Goal: Information Seeking & Learning: Learn about a topic

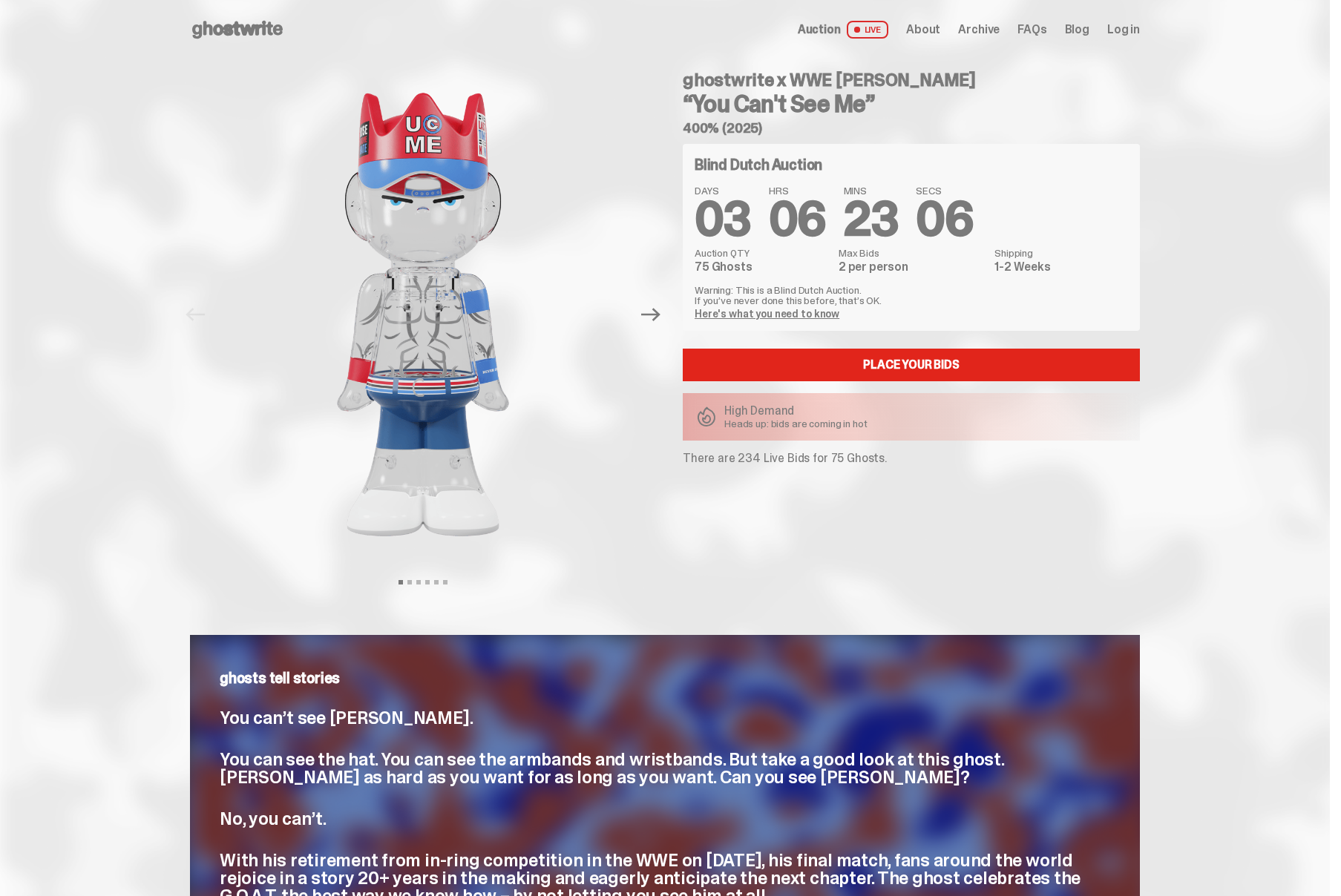
click at [266, 33] on icon at bounding box center [237, 30] width 95 height 24
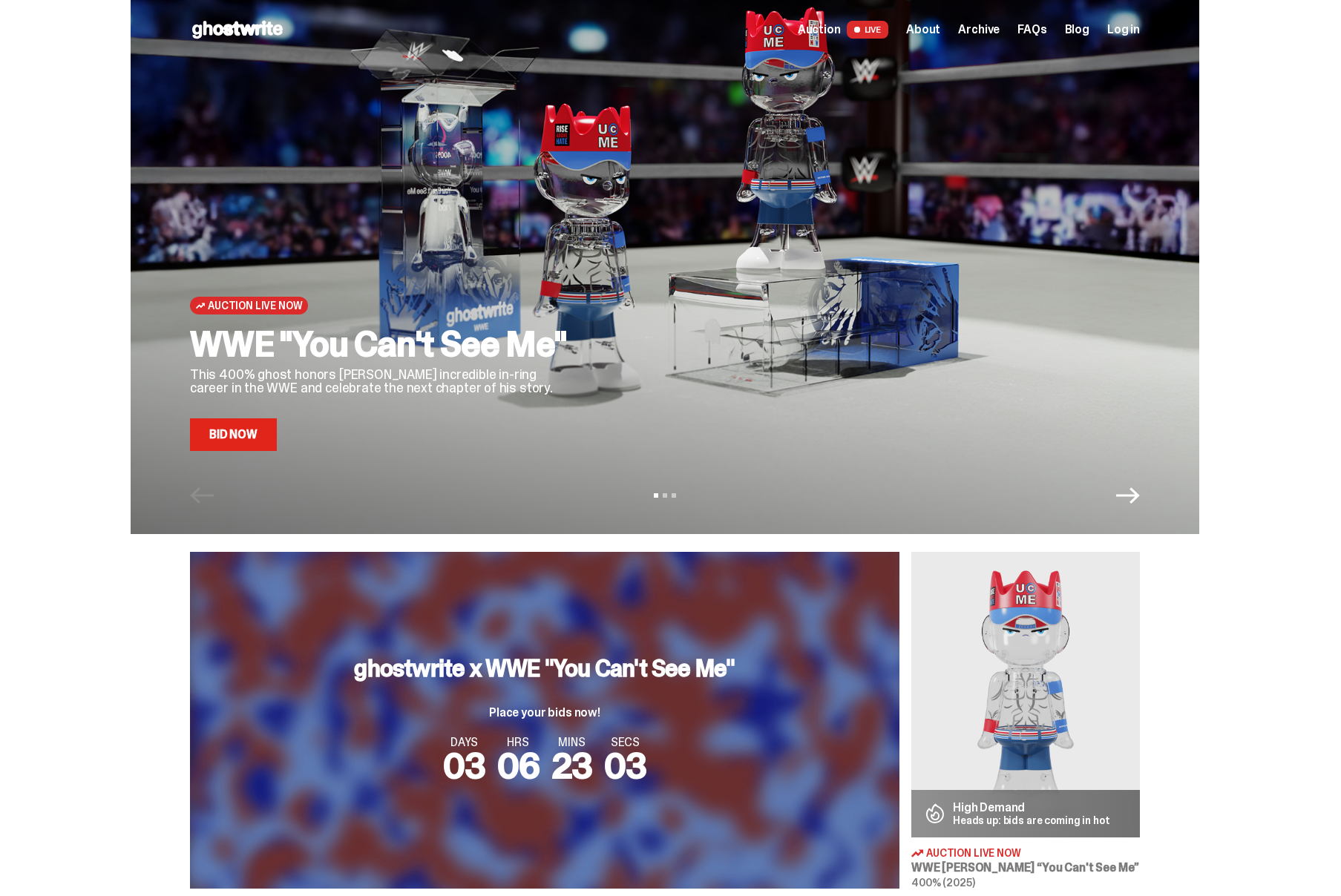
click at [1137, 512] on div "Auction Live Now WWE "You Can't See Me" This 400% ghost honors [PERSON_NAME] in…" at bounding box center [665, 267] width 1069 height 534
click at [1139, 502] on icon "Next" at bounding box center [1128, 495] width 24 height 24
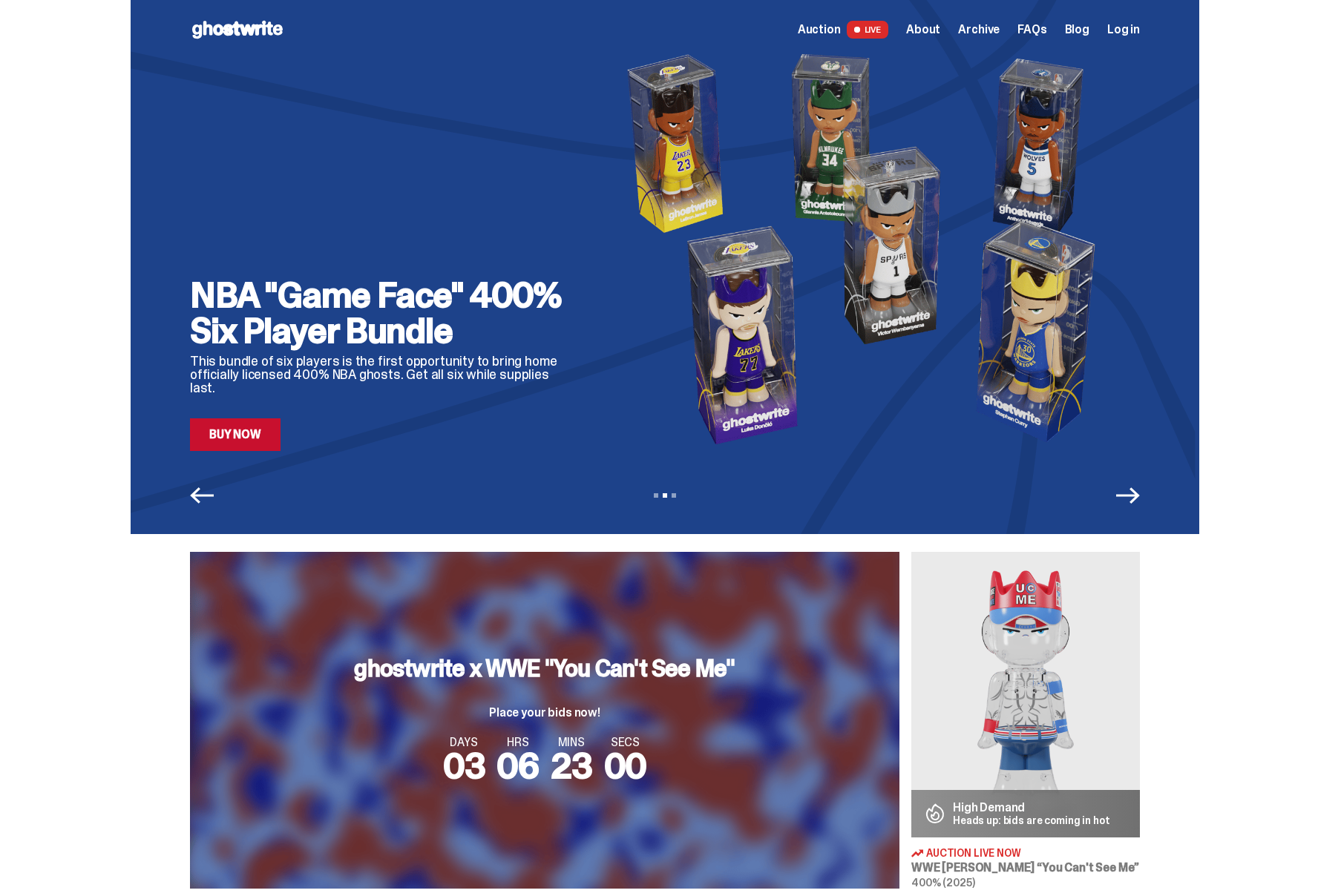
click at [1139, 502] on icon "Next" at bounding box center [1128, 495] width 24 height 24
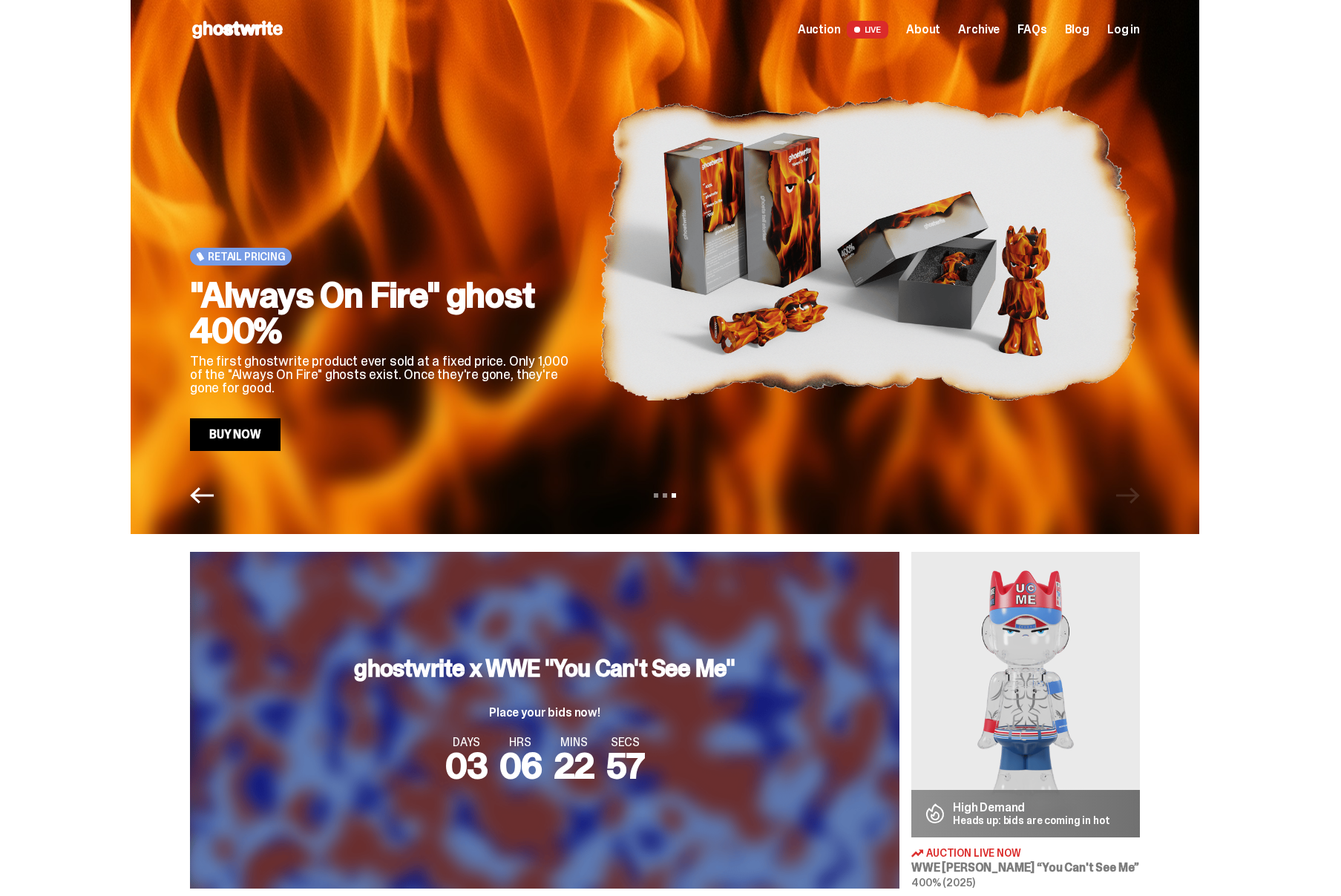
click at [639, 346] on img at bounding box center [870, 248] width 540 height 405
click at [246, 432] on link "Buy Now" at bounding box center [235, 435] width 91 height 33
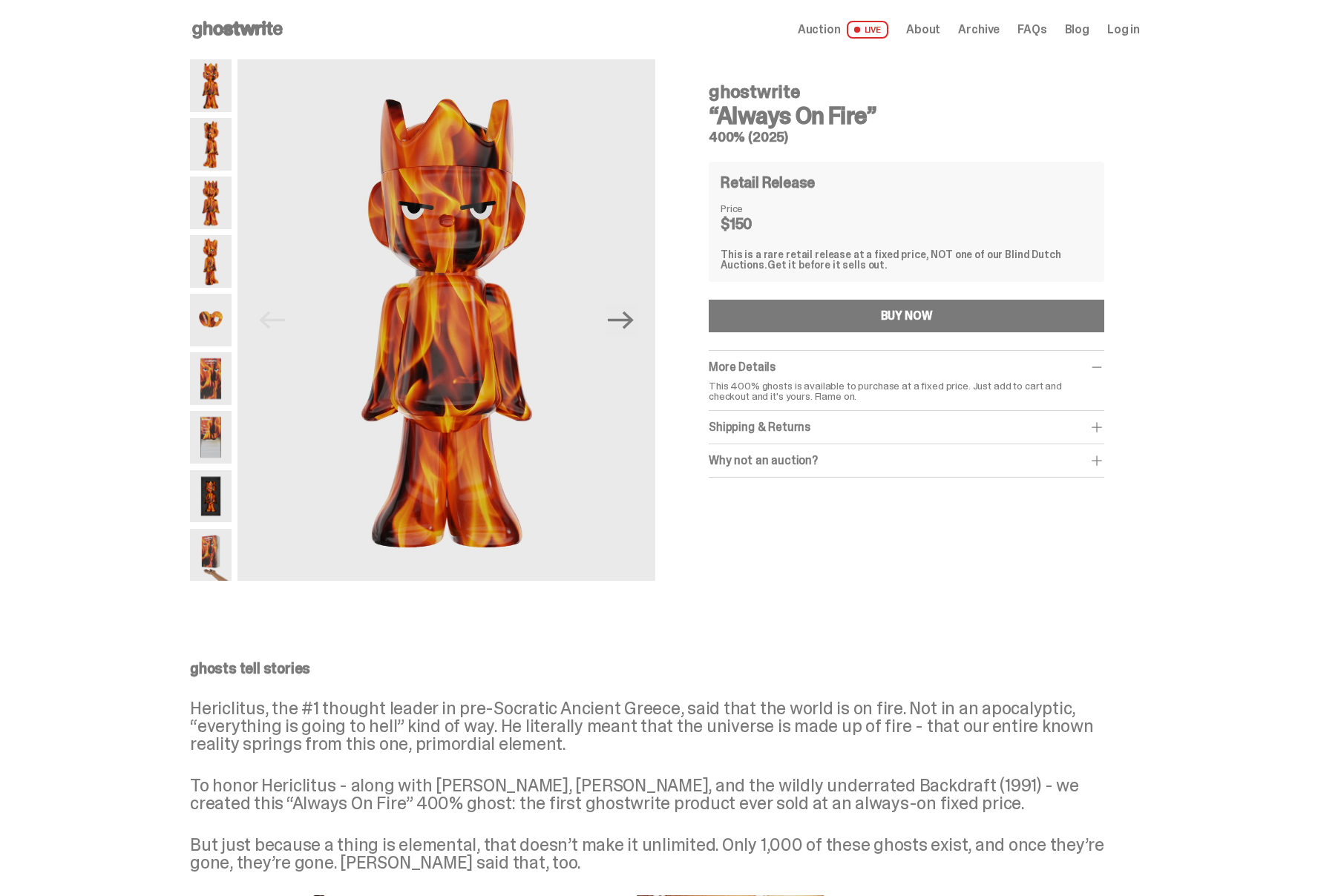
click at [228, 148] on img at bounding box center [210, 144] width 41 height 52
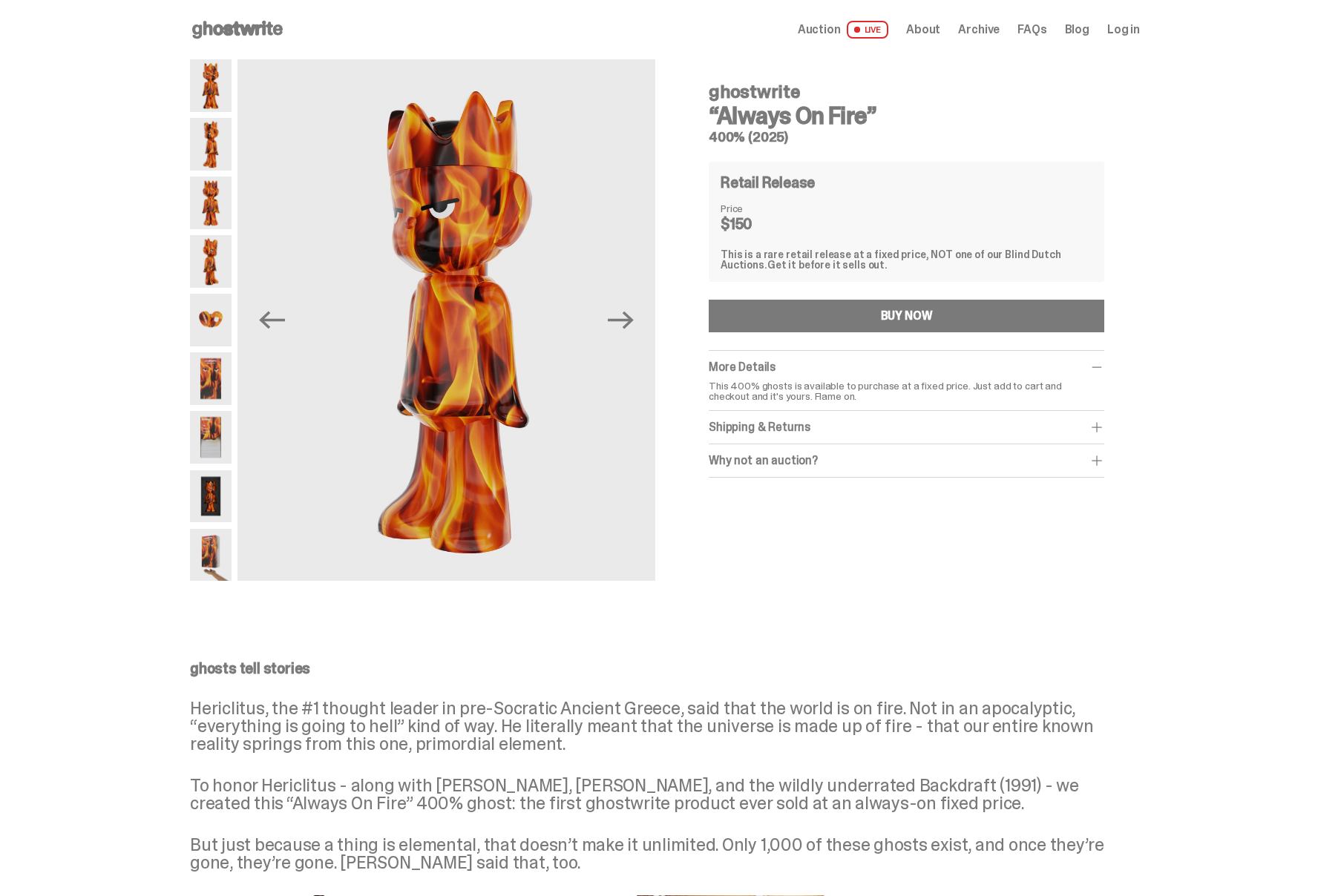
click at [221, 184] on img at bounding box center [210, 203] width 41 height 52
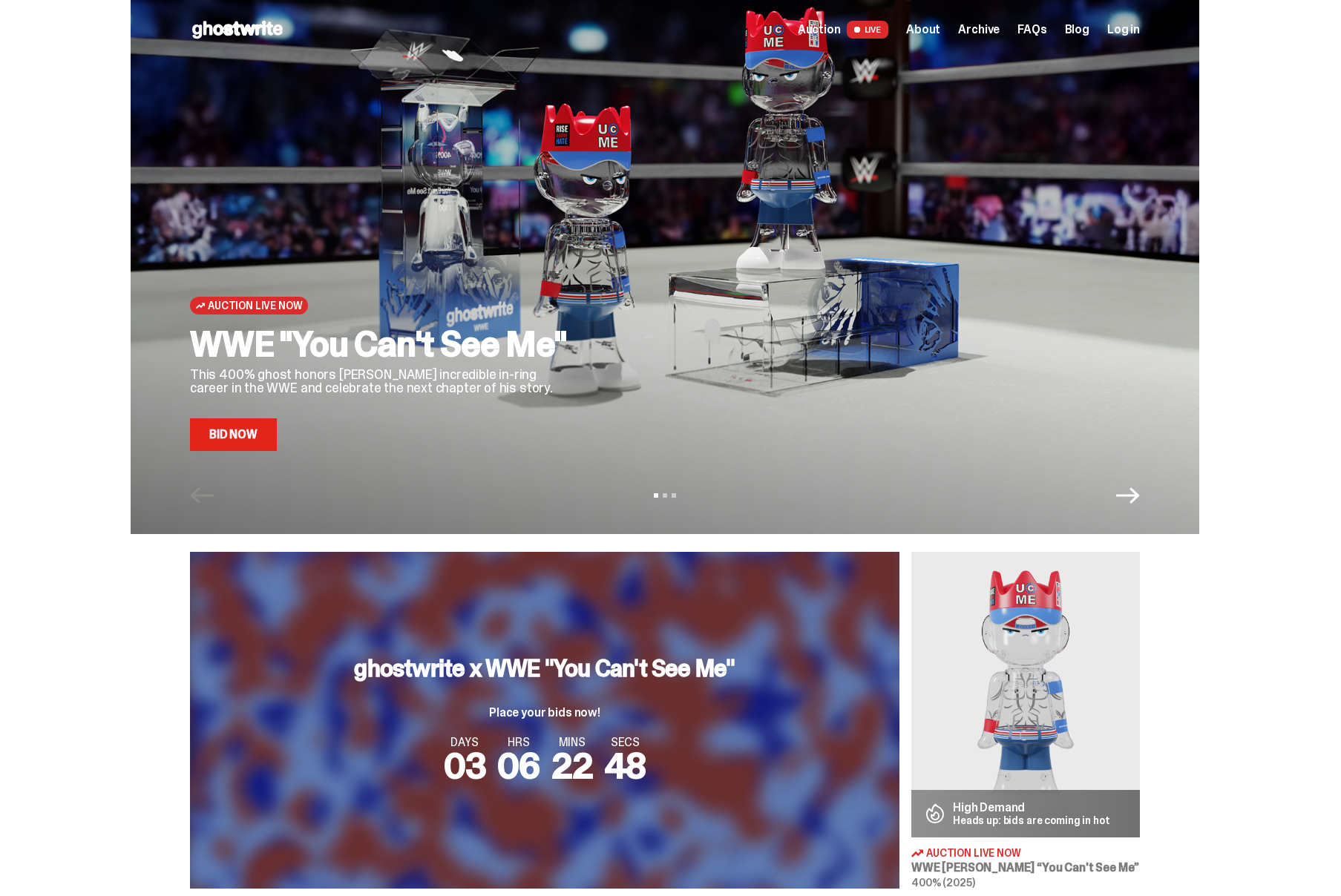
click at [463, 288] on div "Auction Live Now WWE "You Can't See Me" This 400% ghost honors [PERSON_NAME] in…" at bounding box center [382, 248] width 386 height 405
click at [236, 426] on link "Bid Now" at bounding box center [233, 435] width 87 height 33
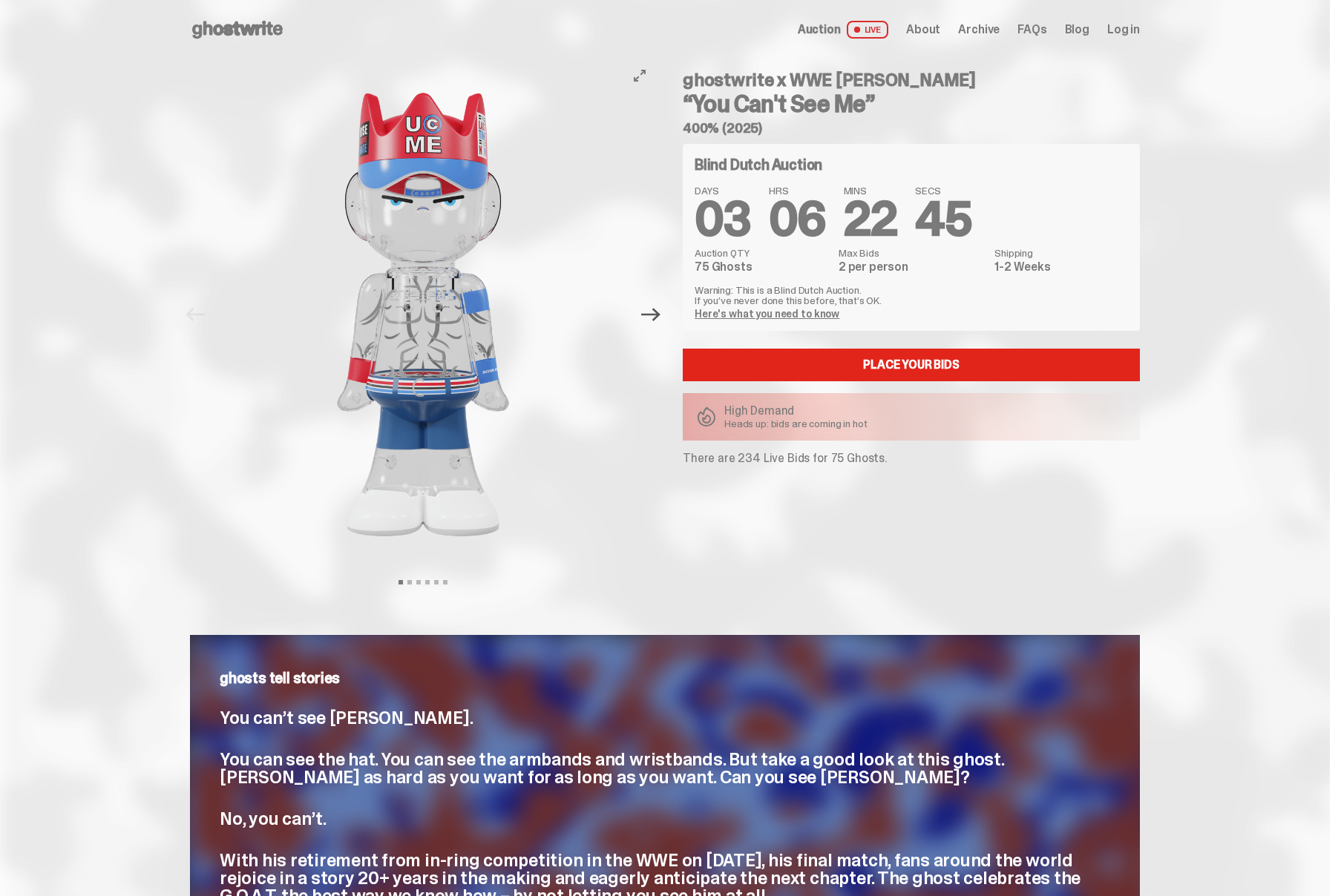
click at [656, 323] on icon "Next" at bounding box center [651, 315] width 19 height 19
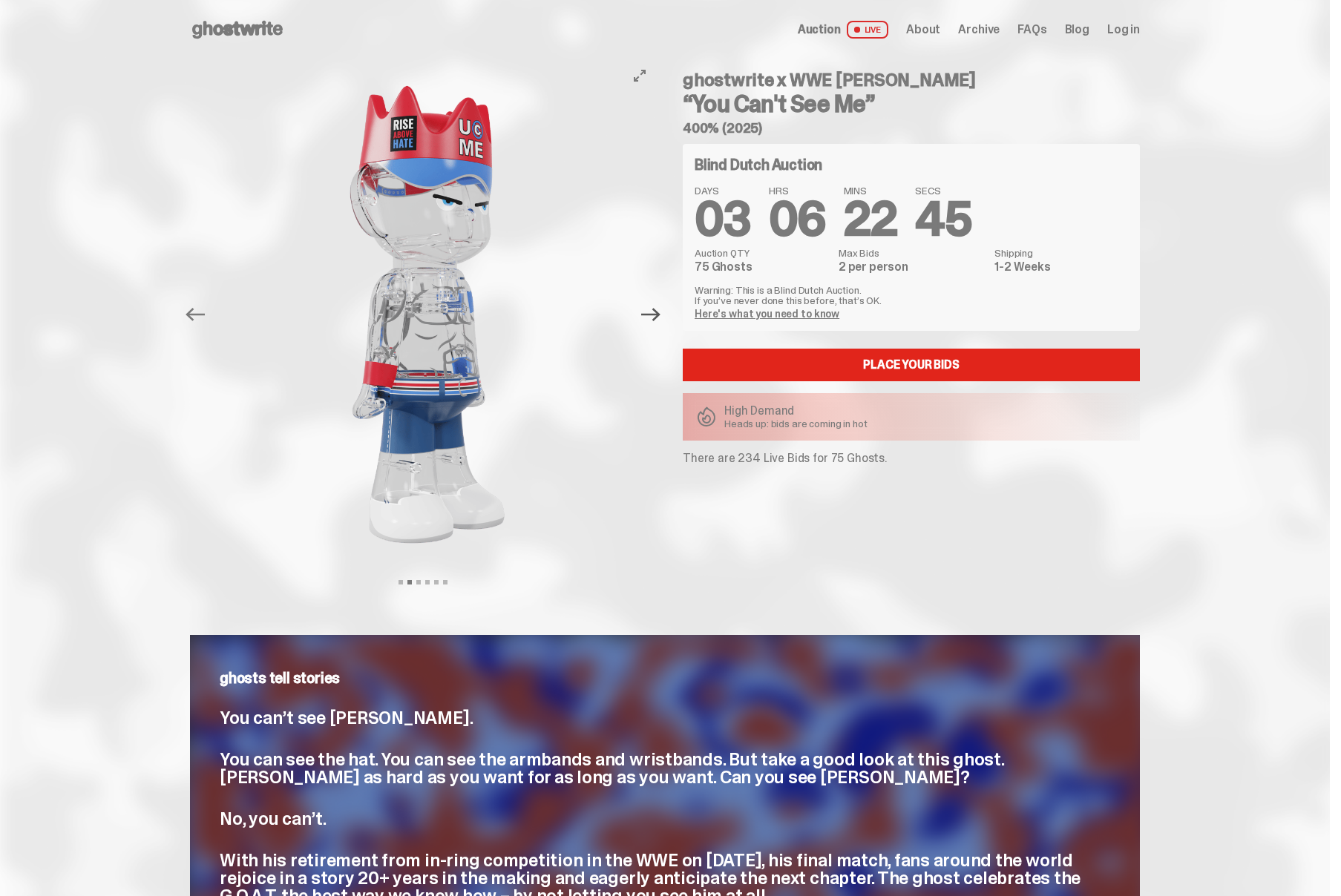
click at [656, 323] on icon "Next" at bounding box center [651, 315] width 19 height 19
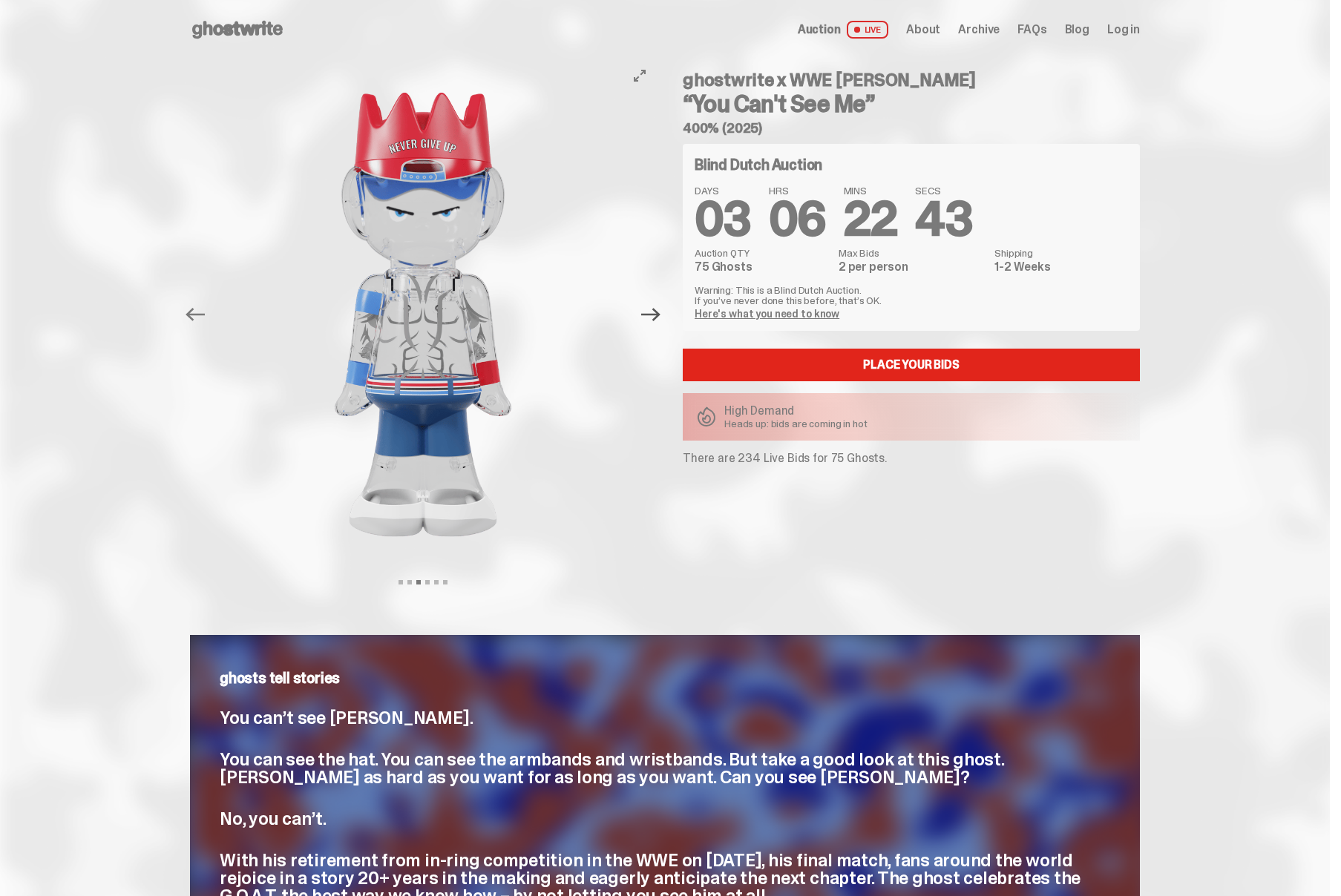
click at [656, 323] on icon "Next" at bounding box center [651, 315] width 19 height 19
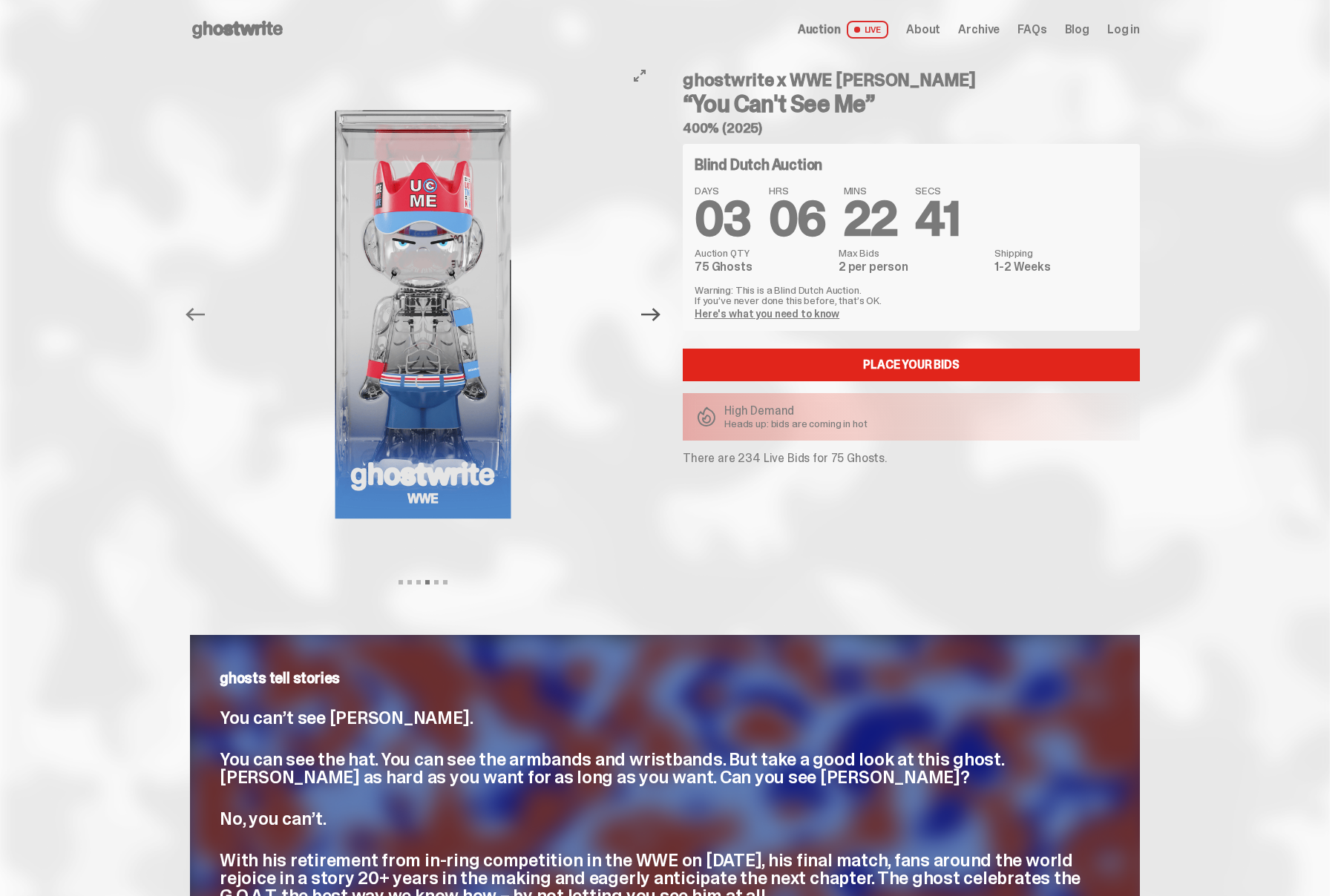
click at [656, 323] on icon "Next" at bounding box center [651, 315] width 19 height 19
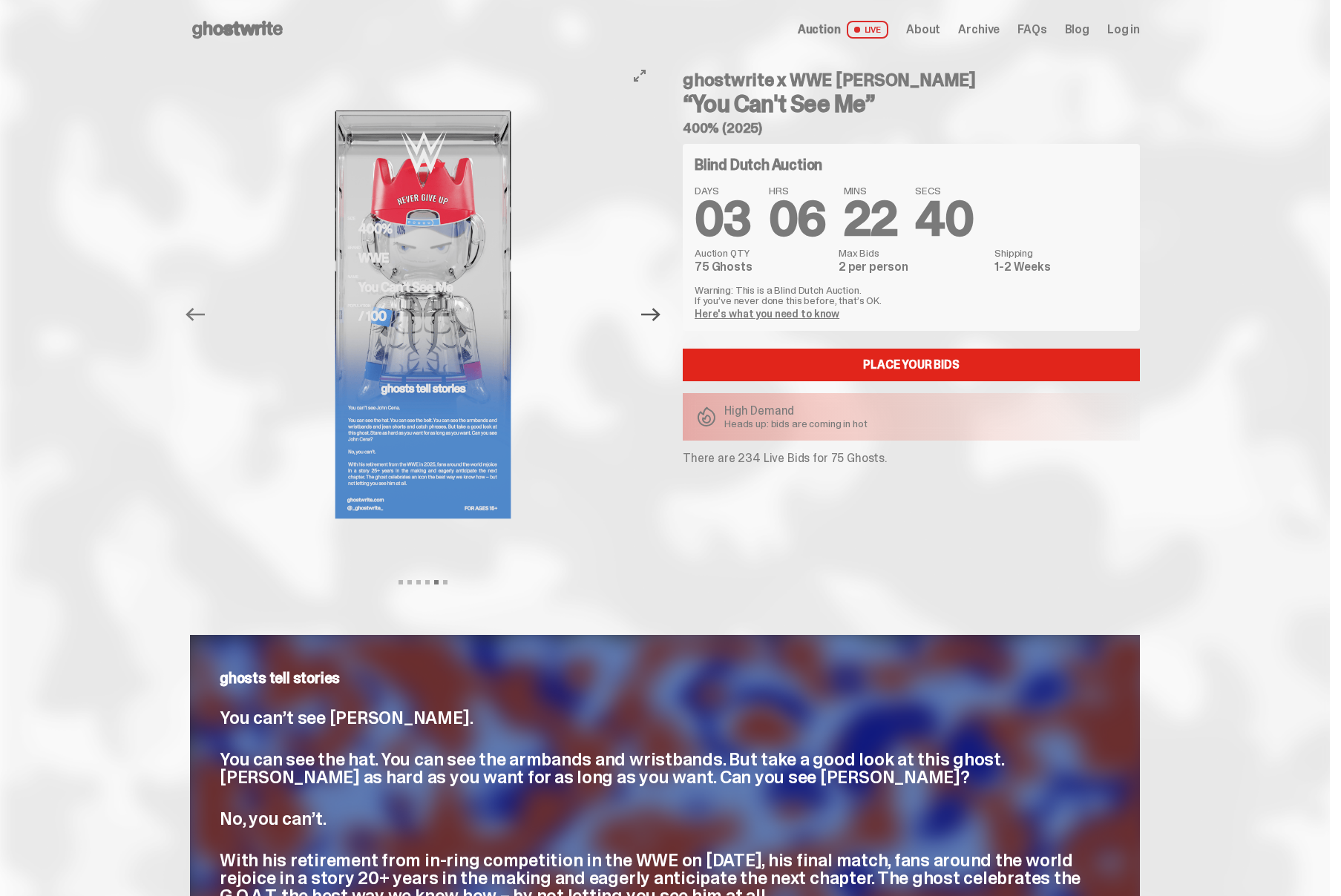
click at [656, 323] on icon "Next" at bounding box center [651, 315] width 19 height 19
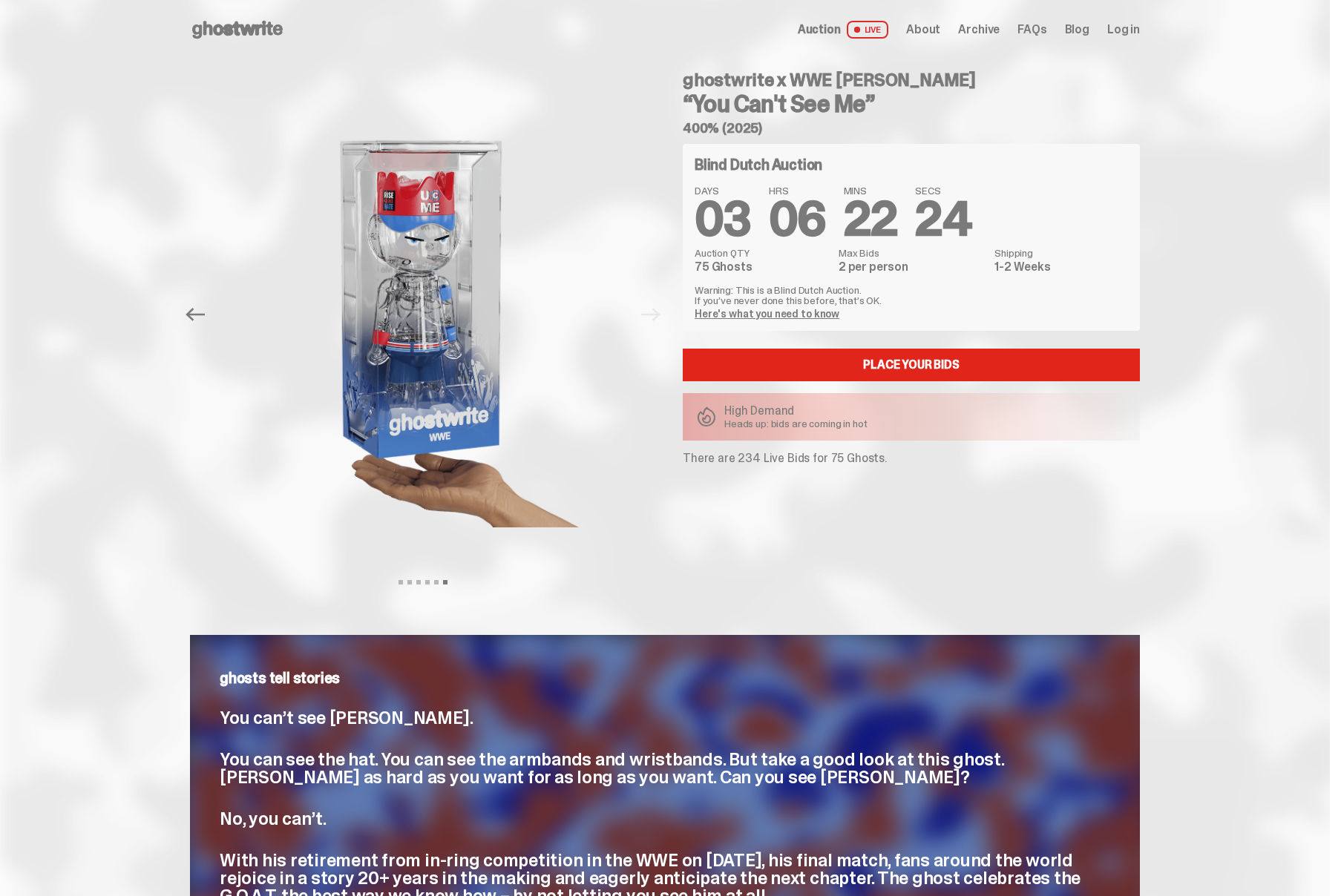
click at [915, 25] on div "Auction LIVE About Archive FAQs Blog Log in" at bounding box center [968, 30] width 342 height 18
click at [927, 27] on span "About" at bounding box center [923, 30] width 34 height 12
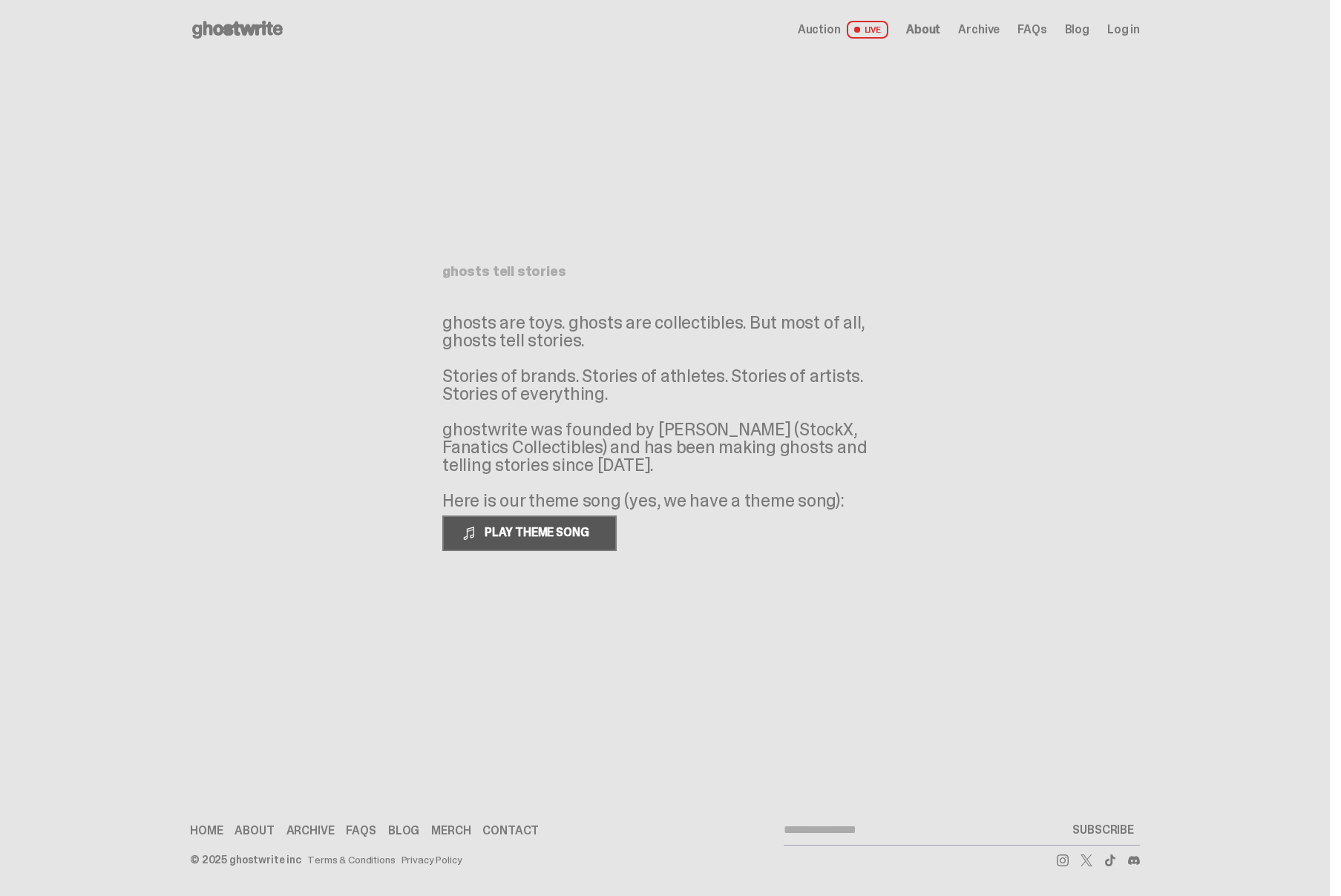
click at [502, 529] on span "PLAY THEME SONG" at bounding box center [538, 532] width 119 height 16
click at [472, 531] on span at bounding box center [469, 533] width 15 height 15
